Goal: Task Accomplishment & Management: Use online tool/utility

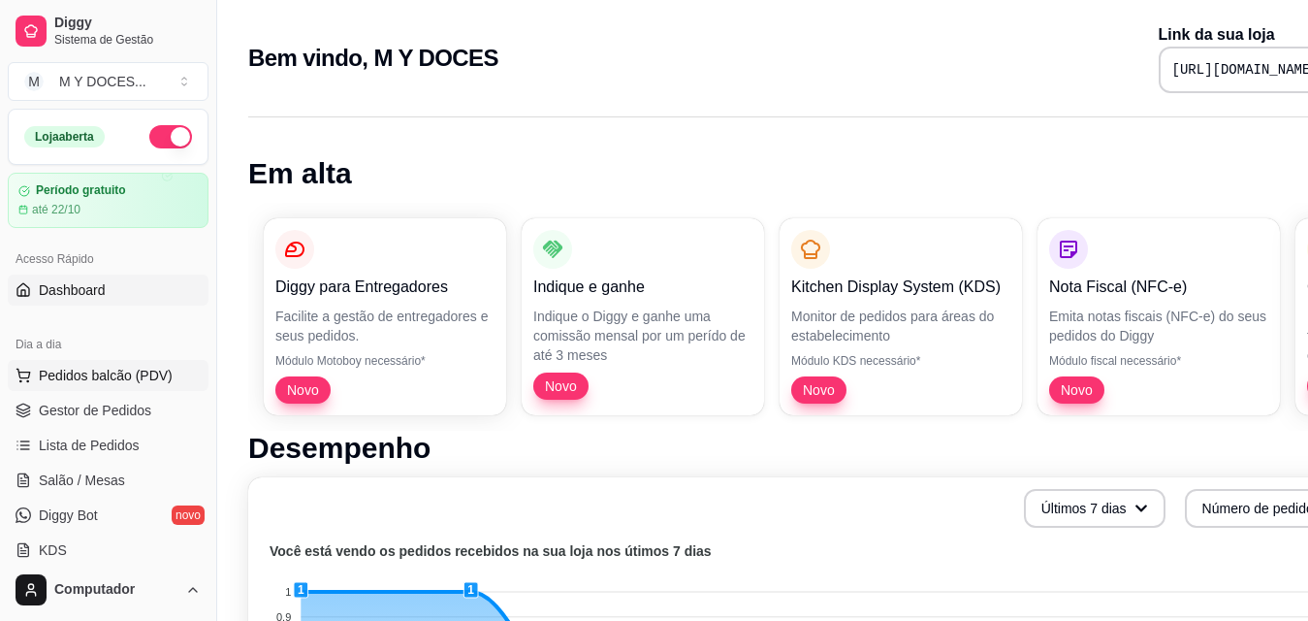
click at [130, 379] on span "Pedidos balcão (PDV)" at bounding box center [106, 375] width 134 height 19
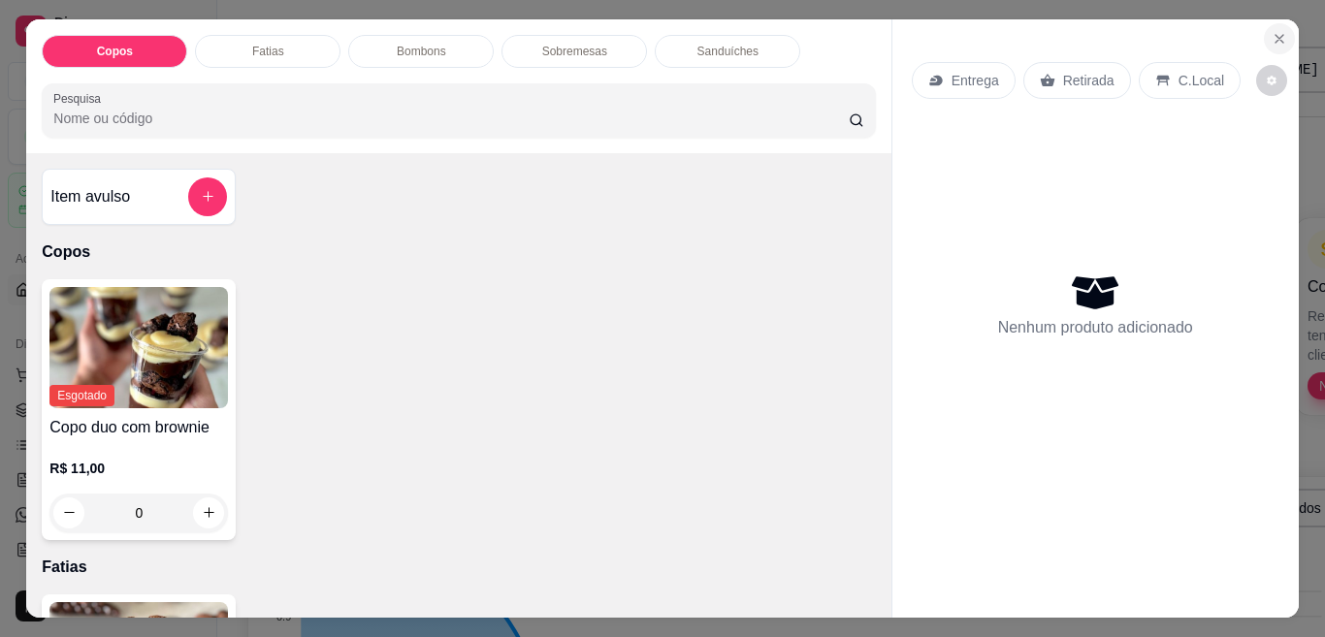
click at [1275, 31] on icon "Close" at bounding box center [1279, 39] width 16 height 16
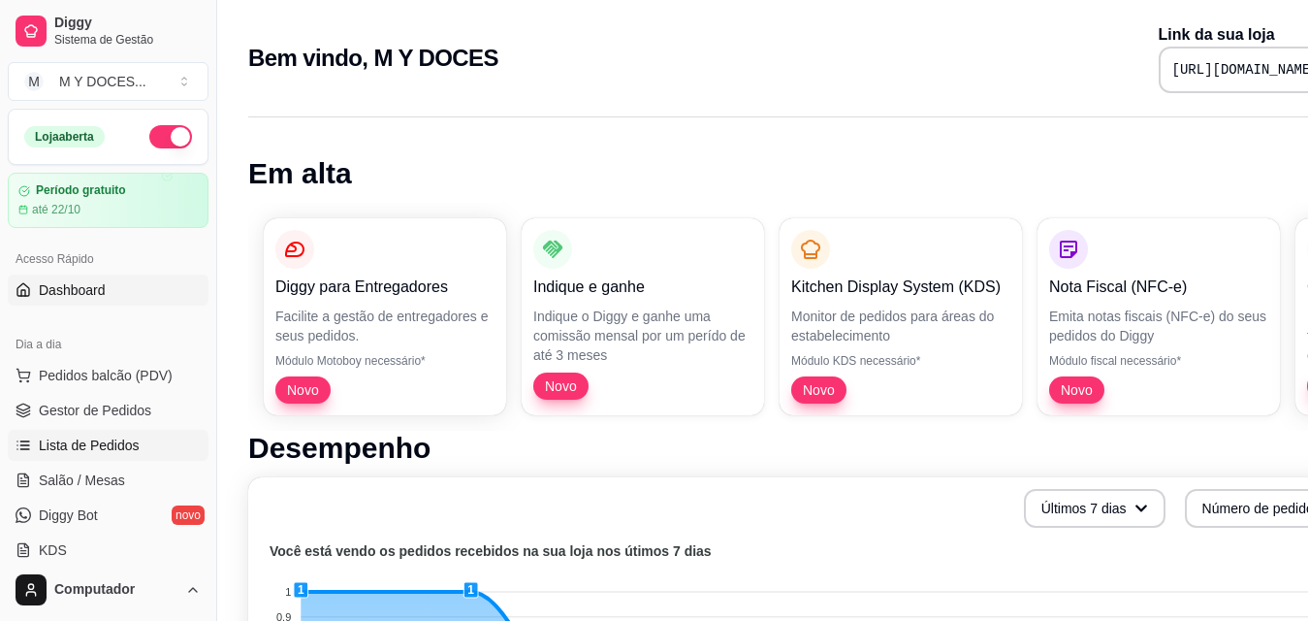
click at [83, 449] on span "Lista de Pedidos" at bounding box center [89, 444] width 101 height 19
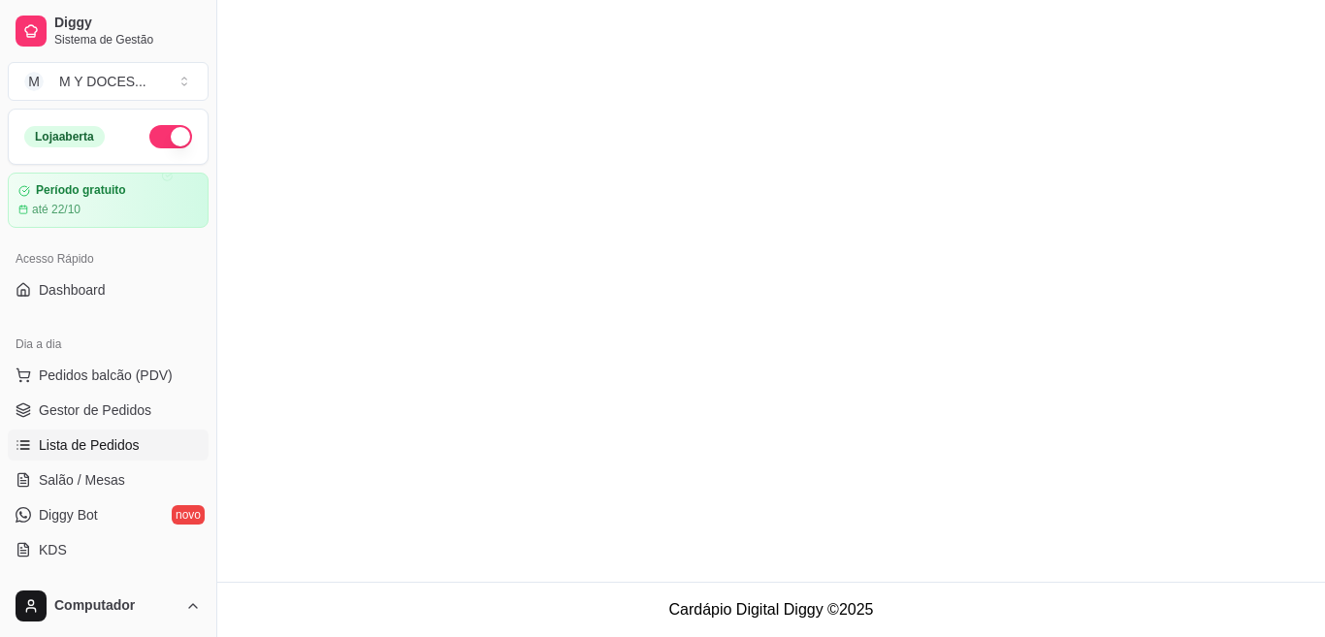
click at [83, 449] on span "Lista de Pedidos" at bounding box center [89, 444] width 101 height 19
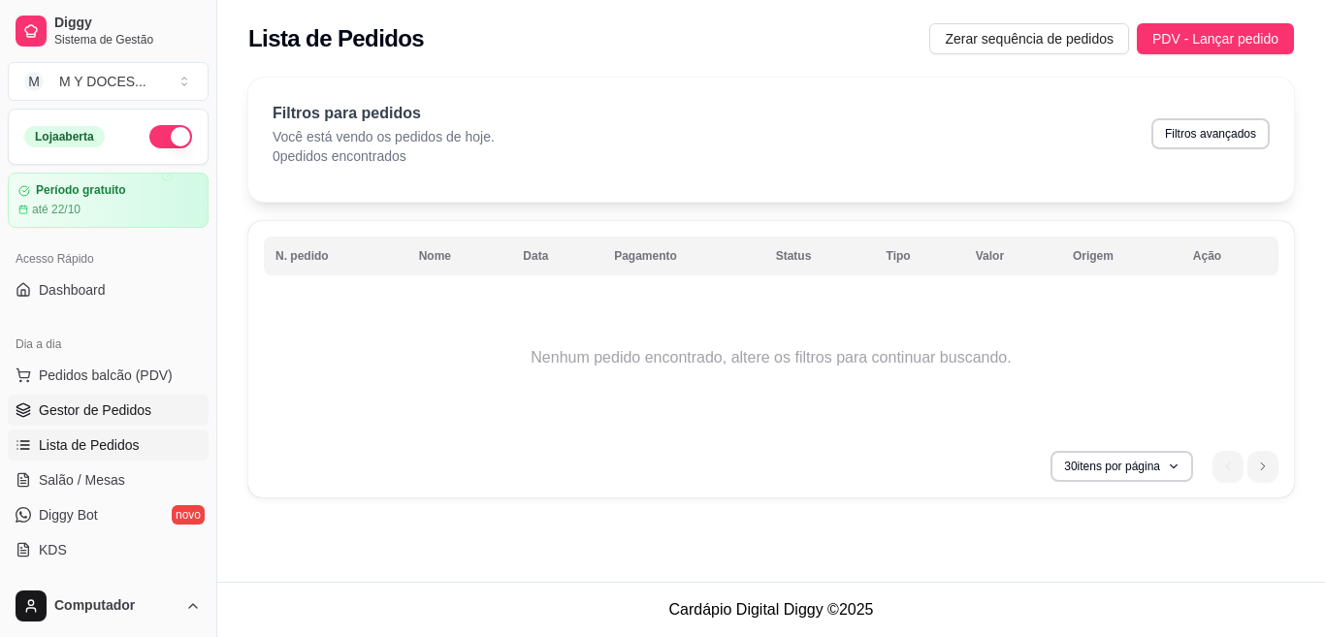
click at [93, 412] on span "Gestor de Pedidos" at bounding box center [95, 410] width 113 height 19
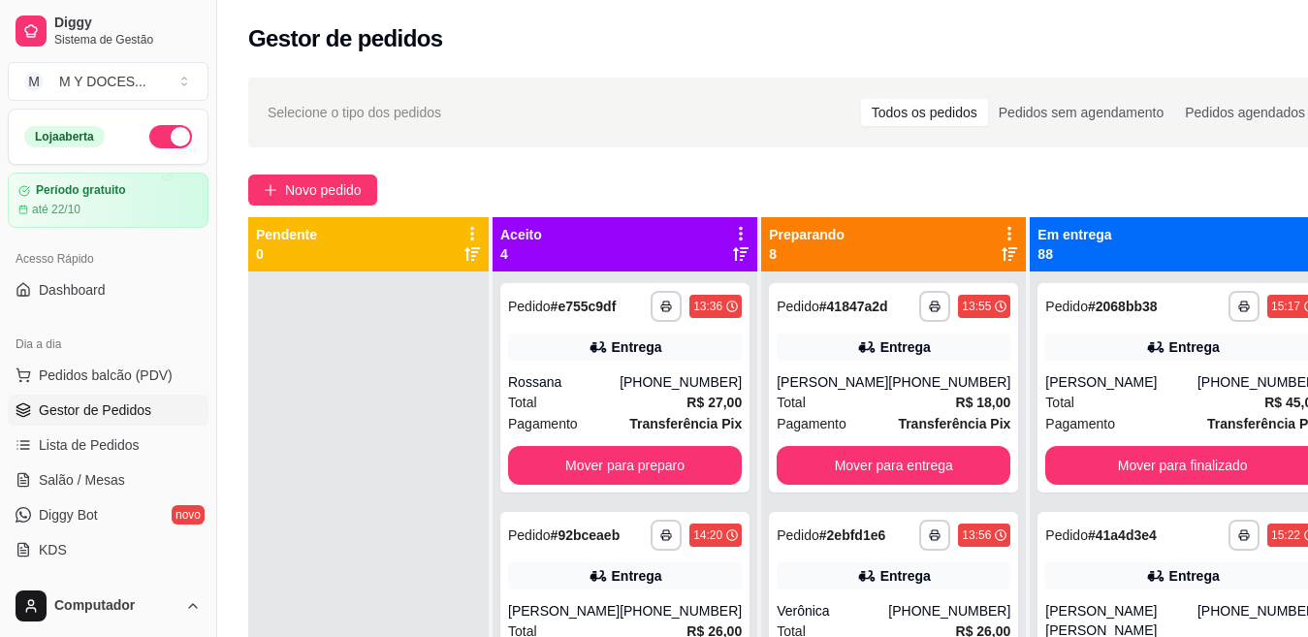
click at [480, 254] on icon at bounding box center [473, 254] width 16 height 16
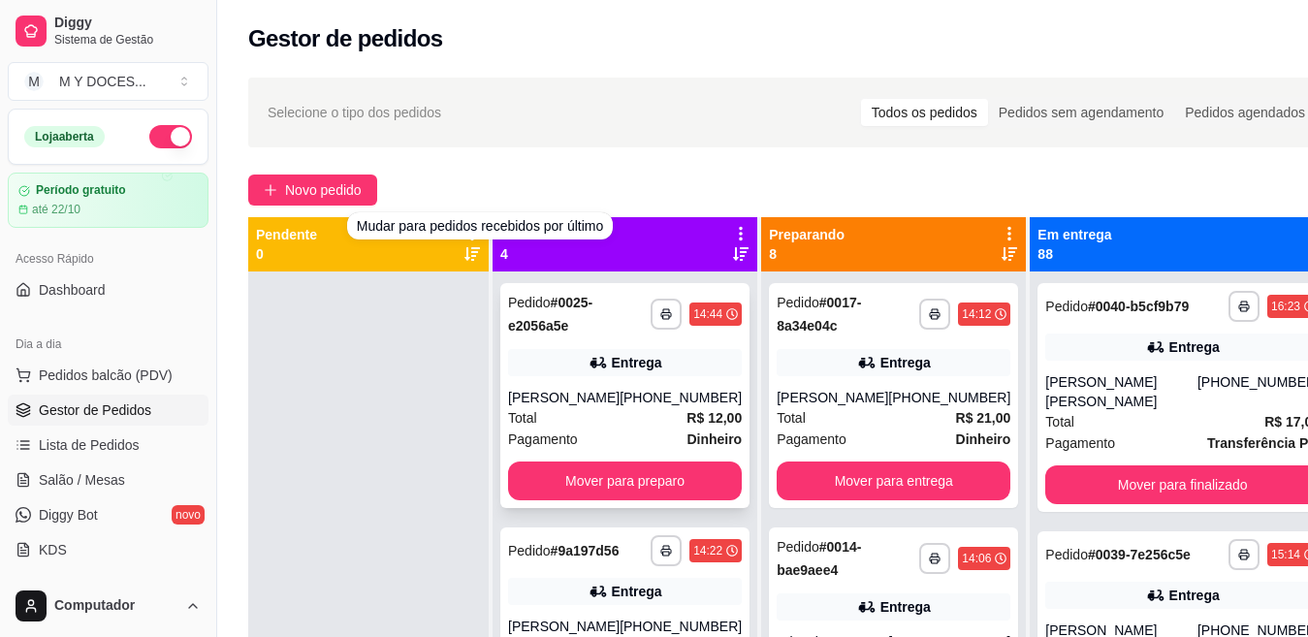
click at [1310, 234] on icon at bounding box center [1318, 233] width 17 height 17
click at [660, 314] on icon "button" at bounding box center [666, 314] width 12 height 12
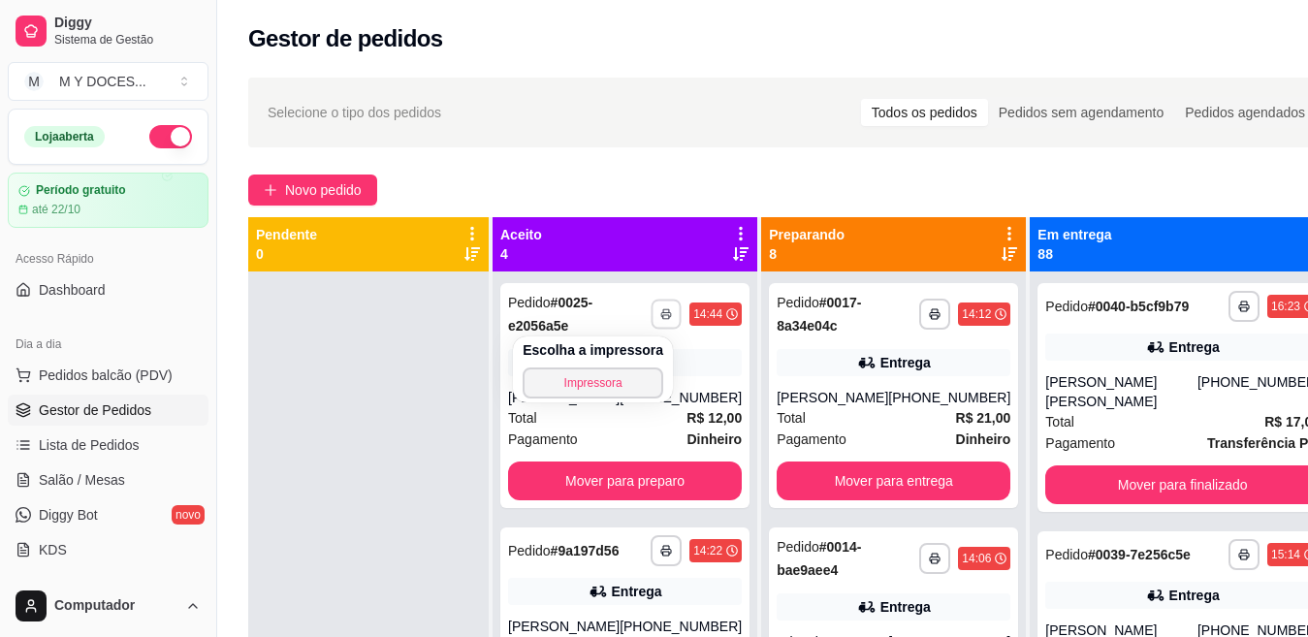
click at [602, 381] on button "Impressora" at bounding box center [593, 383] width 141 height 31
click at [929, 312] on icon "button" at bounding box center [935, 314] width 12 height 12
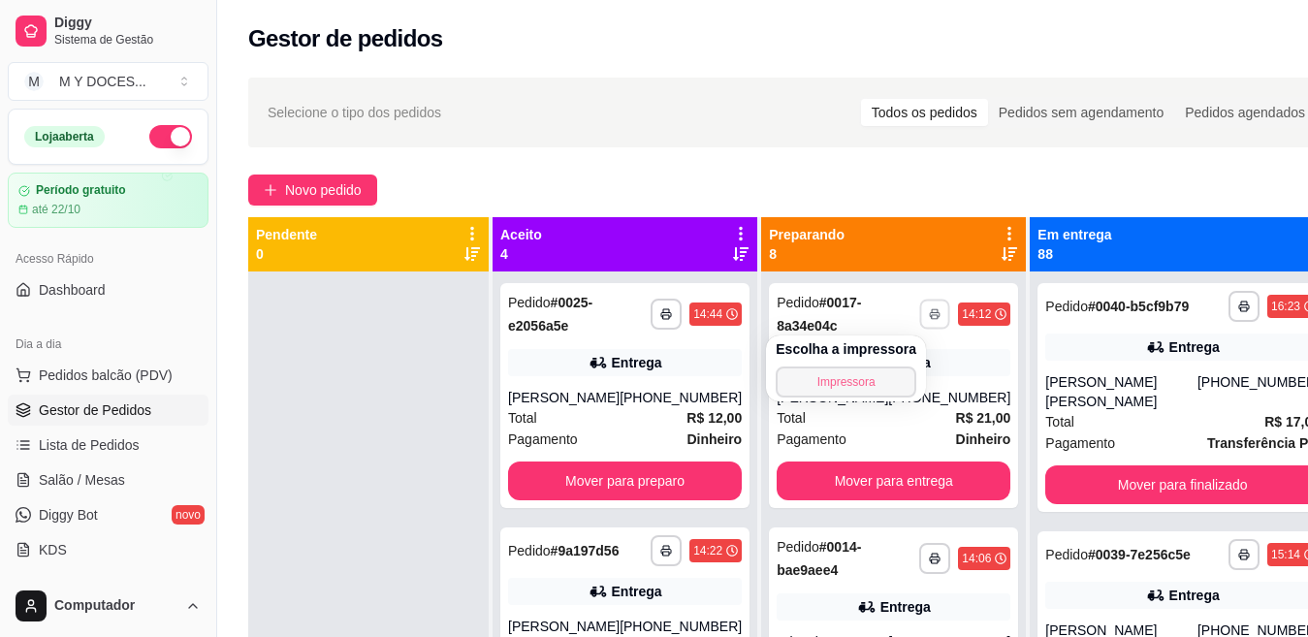
click at [851, 388] on button "Impressora" at bounding box center [846, 382] width 141 height 31
click at [919, 320] on button "button" at bounding box center [934, 314] width 31 height 31
click at [849, 376] on button "Impressora" at bounding box center [846, 382] width 141 height 31
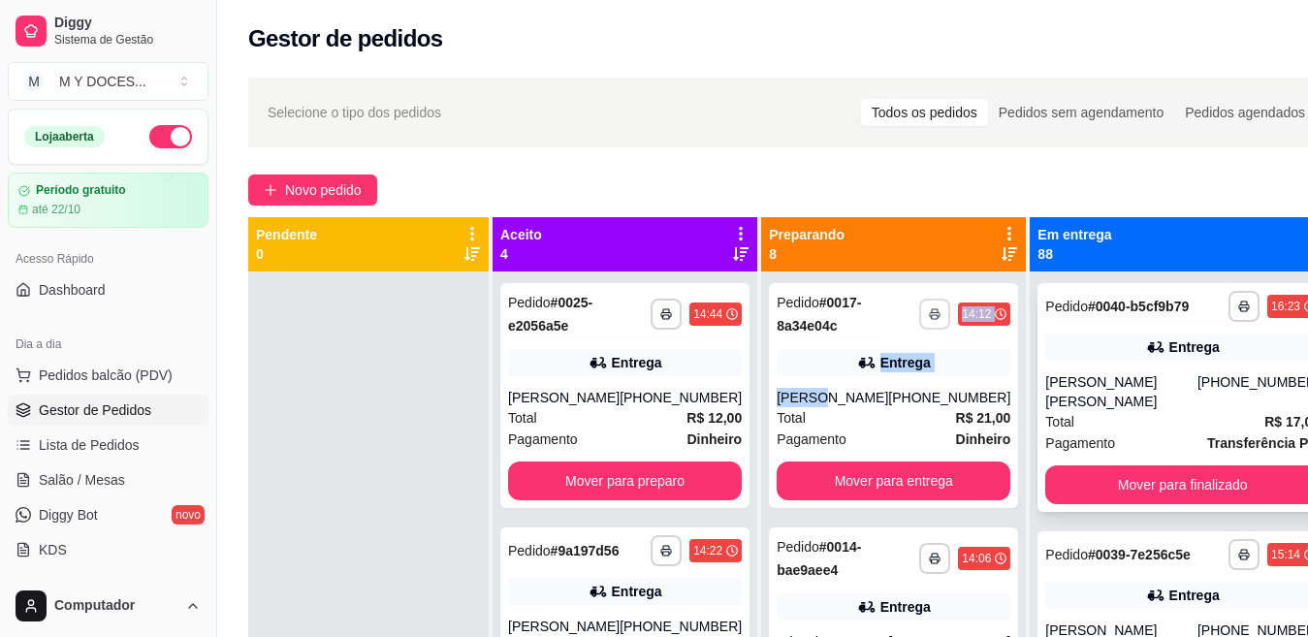
drag, startPoint x: 845, startPoint y: 379, endPoint x: 1149, endPoint y: 315, distance: 311.2
click at [894, 310] on div "**********" at bounding box center [893, 395] width 249 height 225
click at [1238, 312] on icon "button" at bounding box center [1244, 307] width 12 height 12
click at [660, 309] on icon "button" at bounding box center [666, 314] width 12 height 12
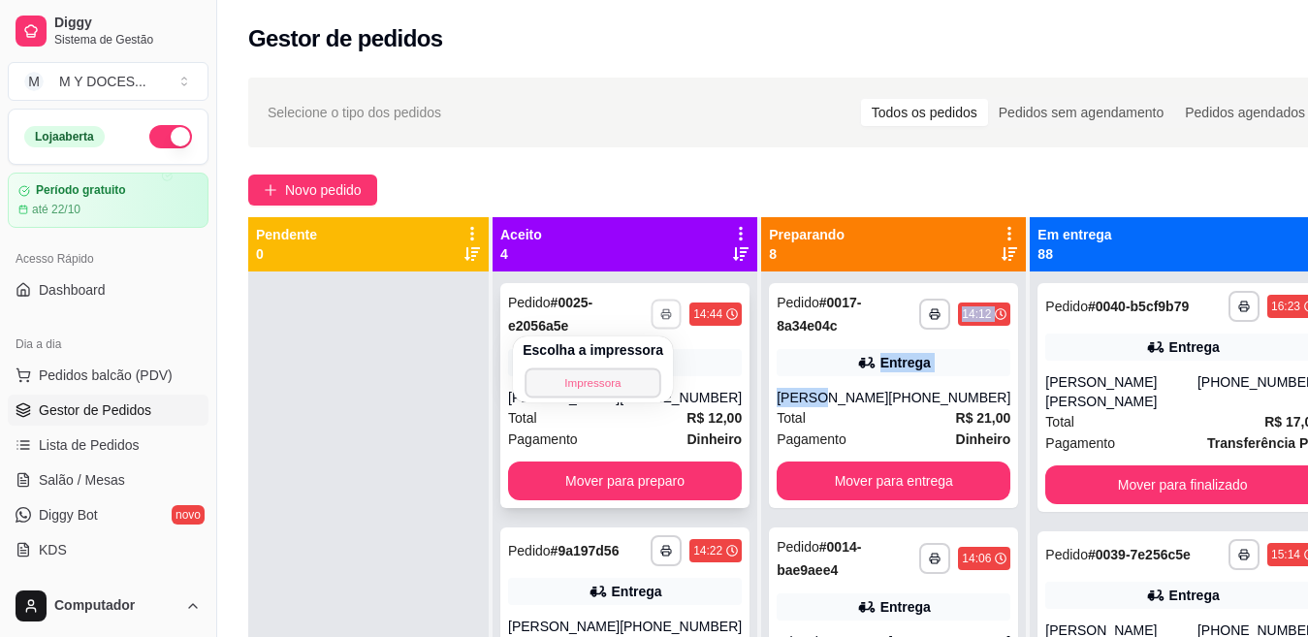
click at [617, 379] on button "Impressora" at bounding box center [593, 383] width 136 height 30
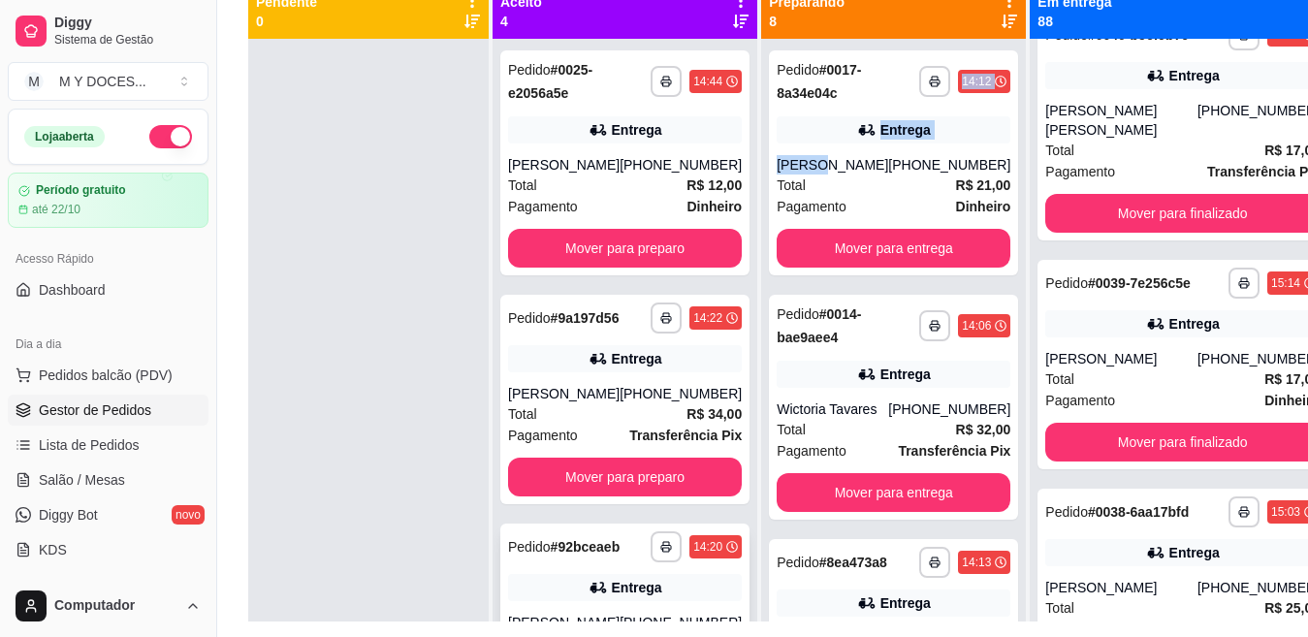
scroll to position [296, 0]
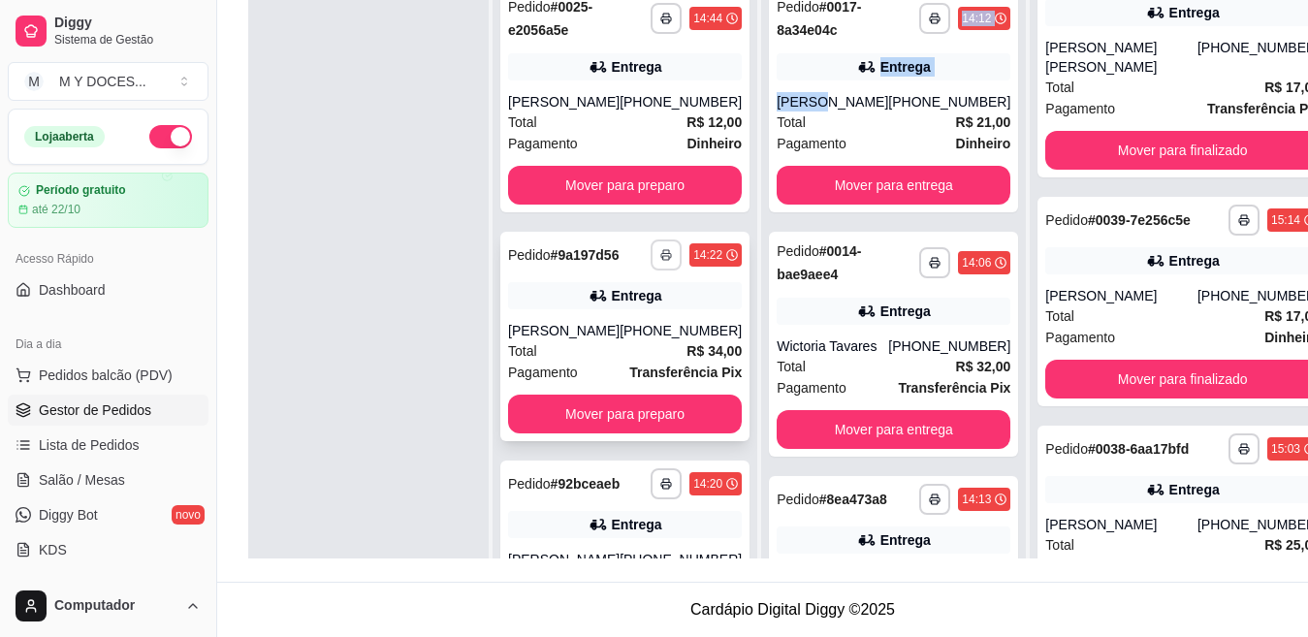
click at [660, 261] on icon "button" at bounding box center [666, 255] width 12 height 12
click at [591, 354] on button "Impressora" at bounding box center [593, 350] width 141 height 31
click at [660, 261] on icon "button" at bounding box center [666, 255] width 12 height 12
click at [597, 344] on button "Impressora" at bounding box center [593, 350] width 141 height 31
click at [929, 263] on icon "button" at bounding box center [935, 263] width 12 height 12
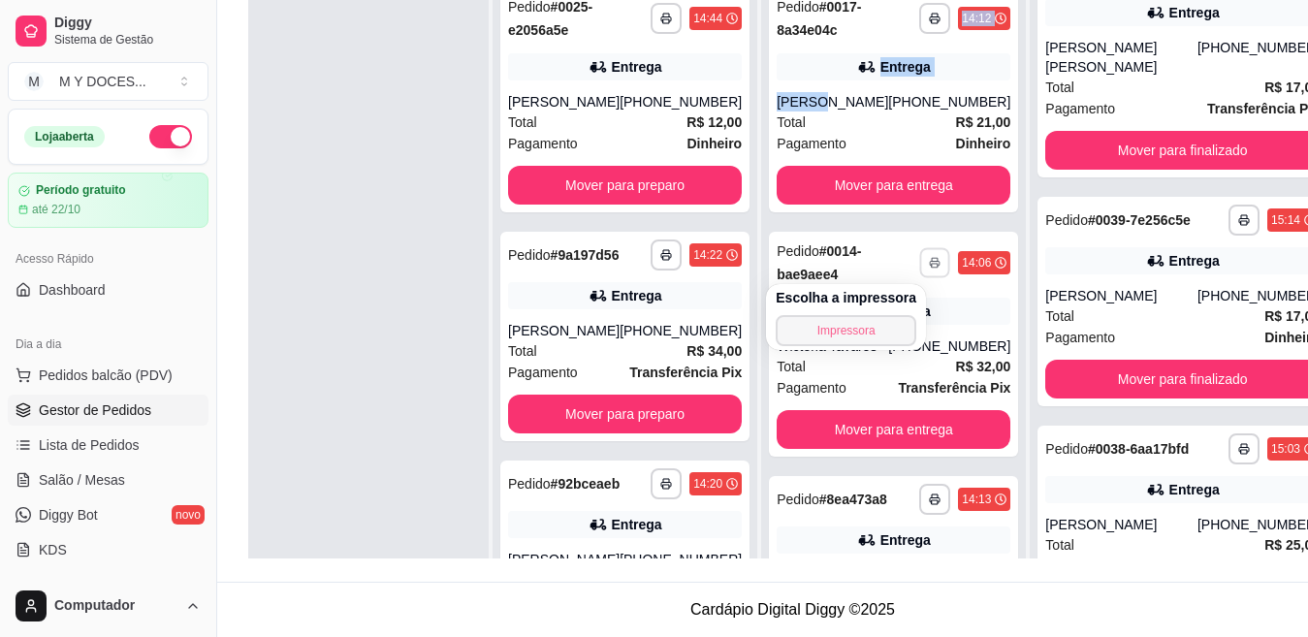
click at [851, 329] on button "Impressora" at bounding box center [846, 330] width 141 height 31
click at [929, 266] on icon "button" at bounding box center [935, 263] width 12 height 12
click at [859, 333] on button "Impressora" at bounding box center [846, 330] width 141 height 31
click at [1241, 225] on rect "button" at bounding box center [1244, 223] width 6 height 4
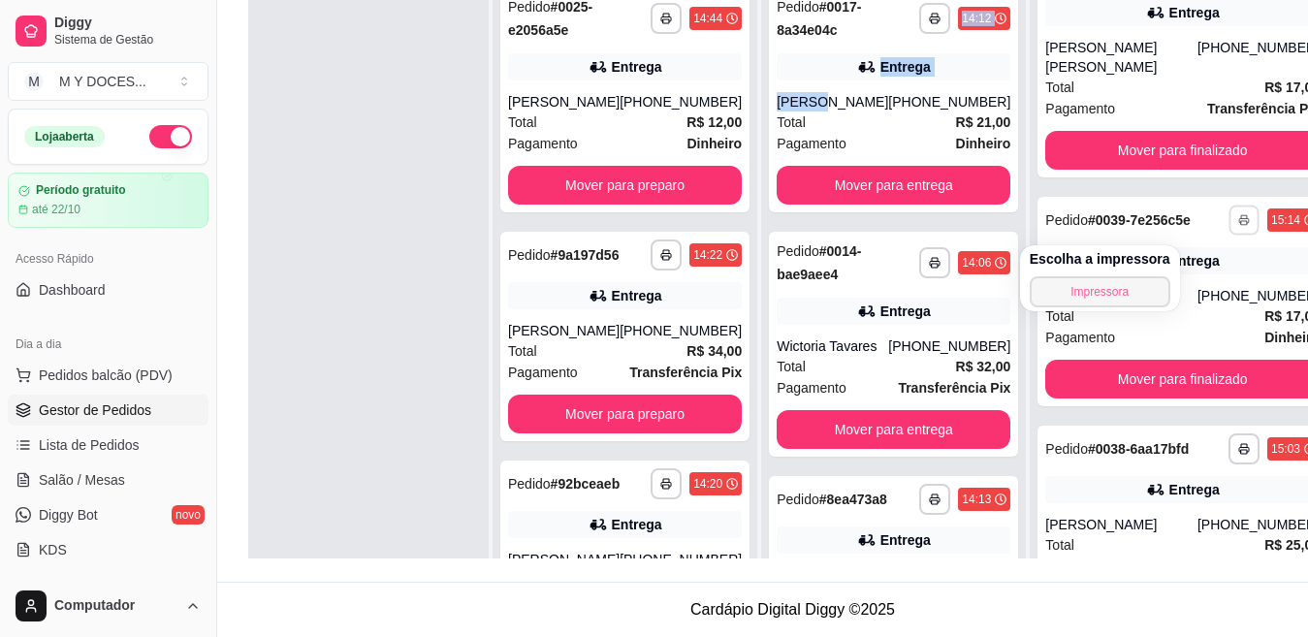
click at [1101, 295] on button "Impressora" at bounding box center [1100, 291] width 141 height 31
click at [1241, 219] on polyline "button" at bounding box center [1244, 217] width 6 height 4
click at [1105, 289] on button "Impressora" at bounding box center [1100, 291] width 141 height 31
